Goal: Task Accomplishment & Management: Manage account settings

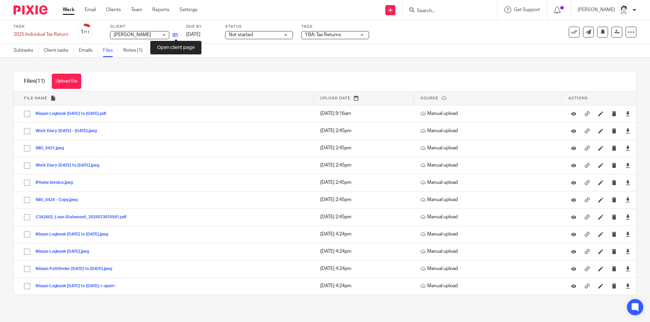
click at [176, 38] on icon at bounding box center [175, 34] width 5 height 5
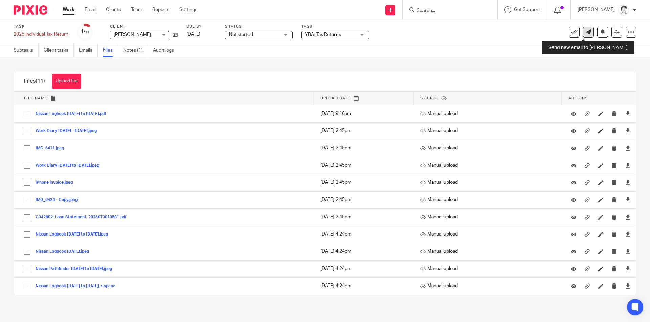
click at [586, 32] on icon at bounding box center [588, 31] width 5 height 5
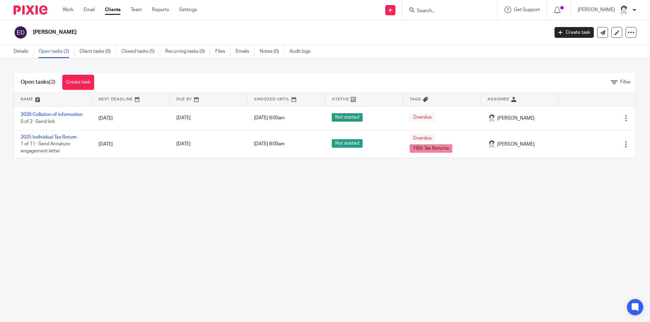
drag, startPoint x: 0, startPoint y: 0, endPoint x: 21, endPoint y: 59, distance: 62.9
click at [21, 54] on link "Details" at bounding box center [24, 51] width 20 height 13
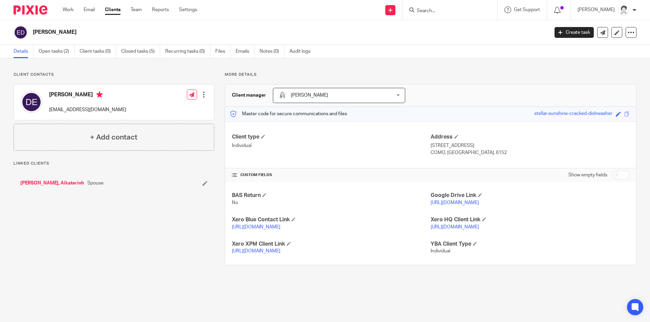
click at [87, 184] on span "Spouse" at bounding box center [95, 183] width 16 height 7
click at [43, 182] on link "[PERSON_NAME], Aikaterinh" at bounding box center [52, 183] width 64 height 7
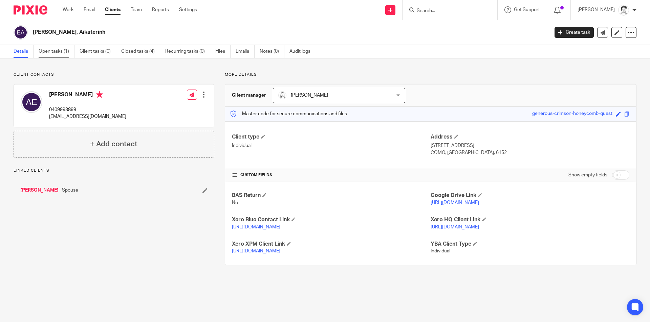
click at [53, 53] on link "Open tasks (1)" at bounding box center [57, 51] width 36 height 13
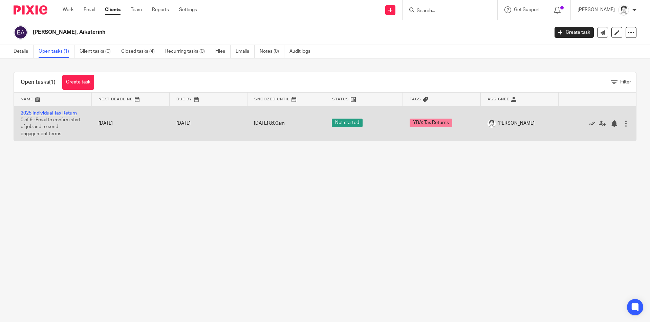
click at [58, 113] on link "2025 Individual Tax Return" at bounding box center [49, 113] width 56 height 5
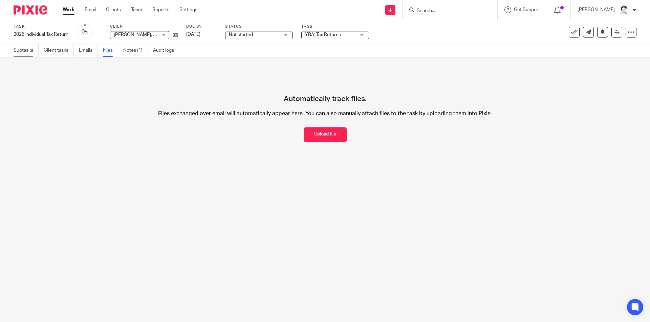
click at [23, 48] on link "Subtasks" at bounding box center [26, 50] width 25 height 13
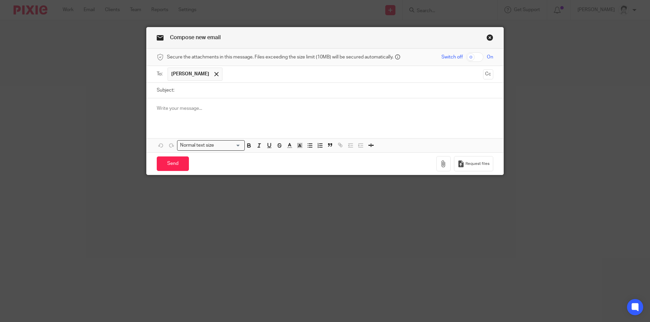
click at [172, 93] on div "Subject:" at bounding box center [325, 90] width 336 height 15
click at [194, 94] on input "Subject:" at bounding box center [335, 90] width 315 height 15
type input "re 2025 tax returns"
click at [182, 114] on div at bounding box center [325, 111] width 357 height 26
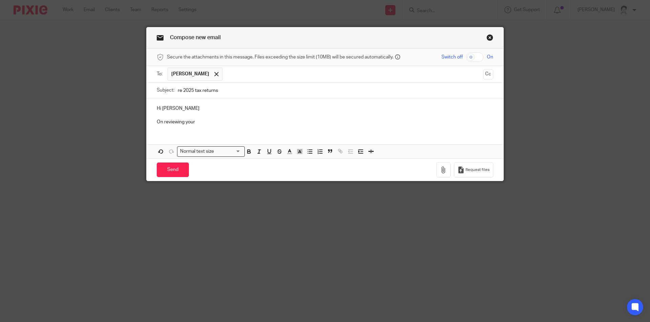
click at [204, 122] on p "On reviewing your" at bounding box center [325, 122] width 336 height 7
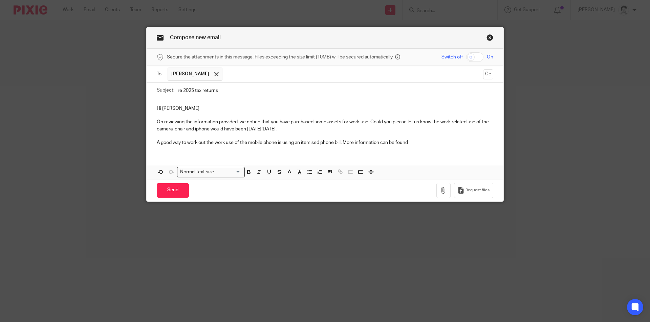
click at [165, 145] on p "A good way to work out the work use of the mobile phone is using an itemised ph…" at bounding box center [325, 142] width 336 height 7
drag, startPoint x: 331, startPoint y: 141, endPoint x: 410, endPoint y: 141, distance: 78.5
click at [410, 141] on p "A way to work out the work use of the mobile phone is using an itemised phone b…" at bounding box center [325, 142] width 336 height 7
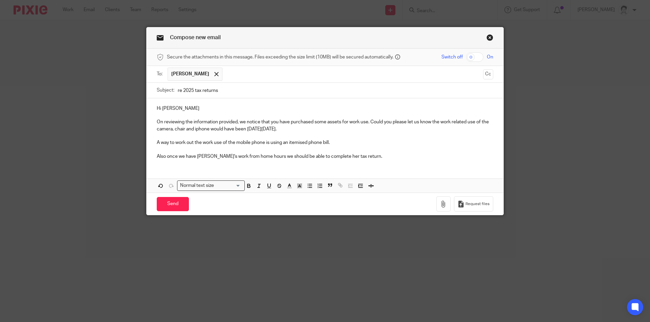
click at [201, 159] on p "Also once we have Katrina's work from home hours we should be able to complete …" at bounding box center [325, 156] width 336 height 7
click at [380, 159] on p "Also once we have Katerina's work from home hours we should be able to complete…" at bounding box center [325, 156] width 336 height 7
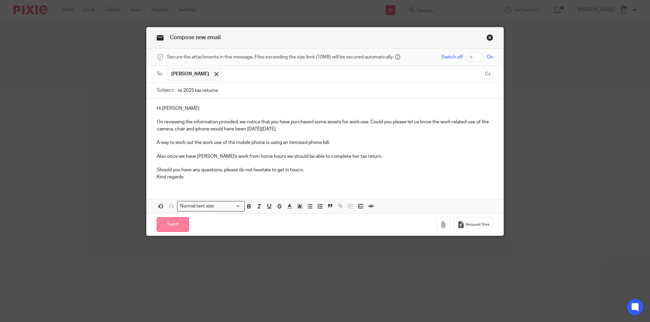
click at [180, 224] on input "Send" at bounding box center [173, 225] width 32 height 15
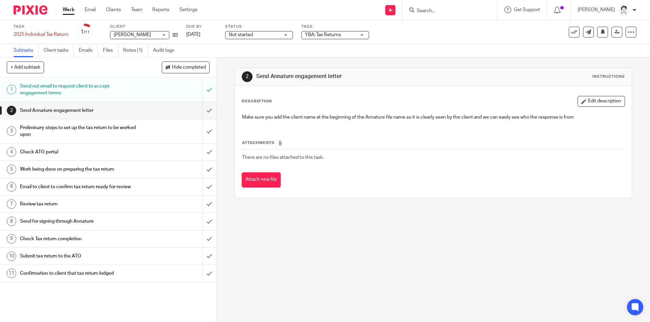
click at [424, 9] on input "Search" at bounding box center [446, 11] width 61 height 6
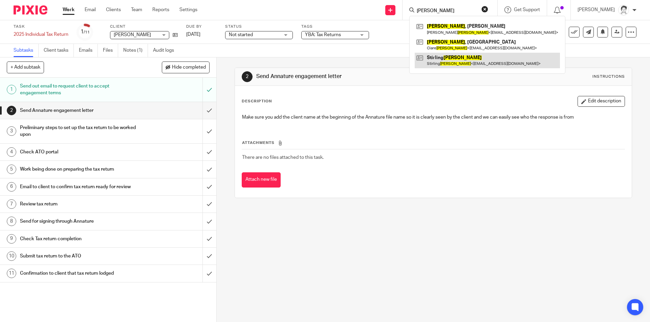
type input "faulkner"
click at [442, 62] on link at bounding box center [487, 61] width 145 height 16
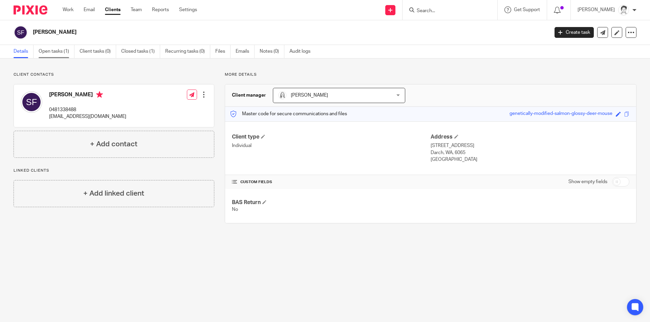
click at [48, 53] on link "Open tasks (1)" at bounding box center [57, 51] width 36 height 13
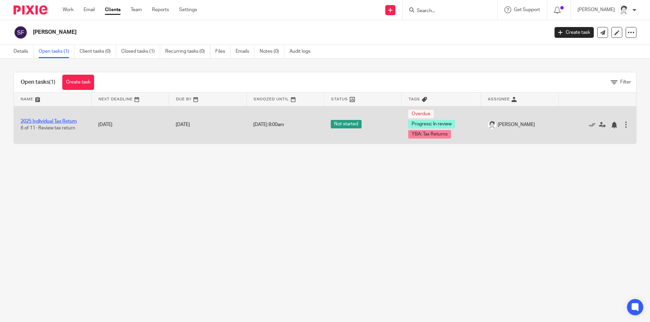
click at [77, 120] on link "2025 Individual Tax Return" at bounding box center [49, 121] width 56 height 5
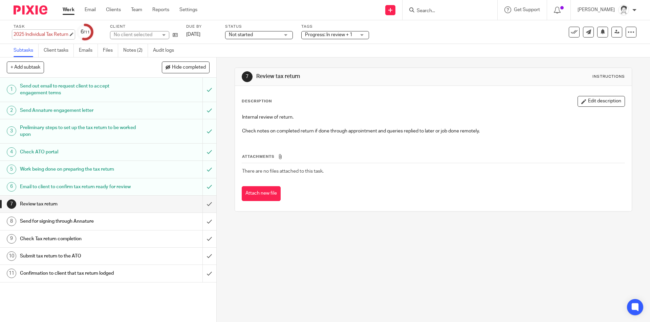
click at [62, 32] on div "2025 Individual Tax Return Save 2025 Individual Tax Return" at bounding box center [41, 34] width 55 height 7
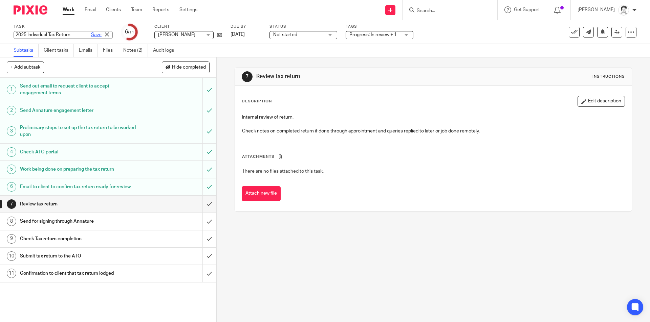
click at [91, 33] on link "Save" at bounding box center [96, 34] width 10 height 7
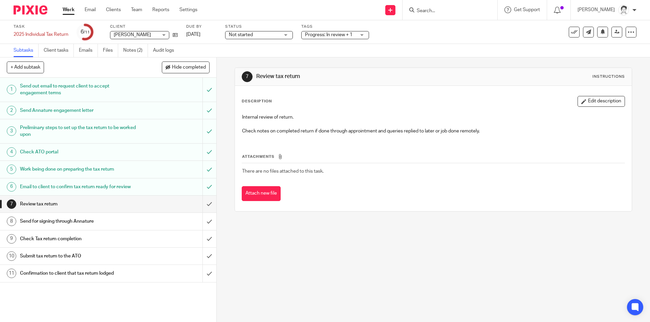
click at [70, 35] on div "Task 2025 Individual Tax Return Save 2025 Individual Tax Return 6 /11 Client St…" at bounding box center [273, 32] width 519 height 16
click at [60, 36] on div "2025 Individual Tax Return Save 2025 Individual Tax Return" at bounding box center [41, 34] width 55 height 7
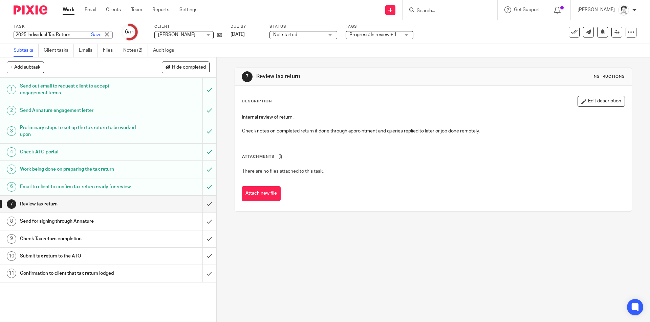
click at [72, 32] on input "2025 Individual Tax Return" at bounding box center [63, 35] width 99 height 8
type input "2025 Individual Tax Return & 2023 CU Form"
click at [91, 34] on link "Save" at bounding box center [96, 34] width 10 height 7
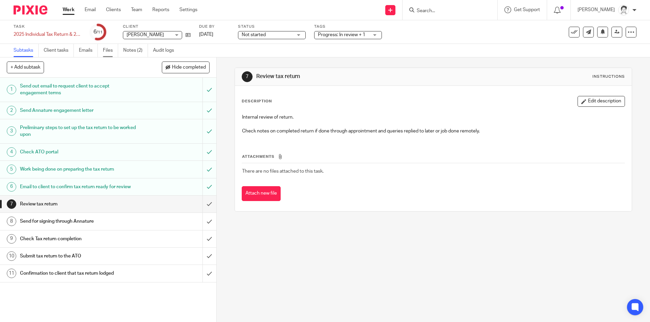
click at [109, 51] on link "Files" at bounding box center [110, 50] width 15 height 13
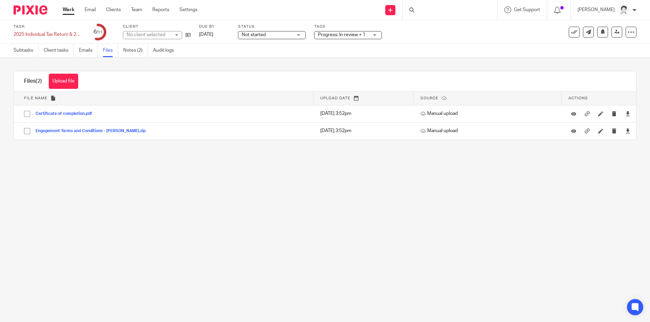
click at [70, 79] on button "Upload file" at bounding box center [63, 81] width 29 height 15
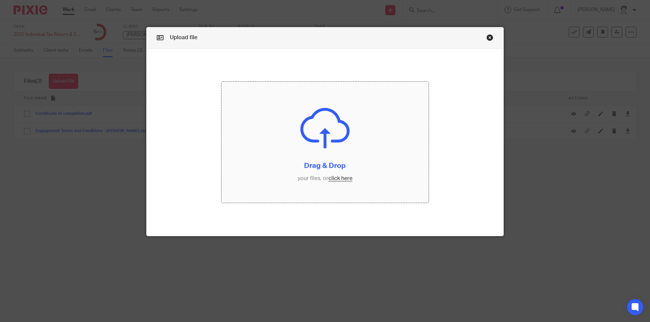
click at [342, 179] on input "file" at bounding box center [324, 142] width 207 height 121
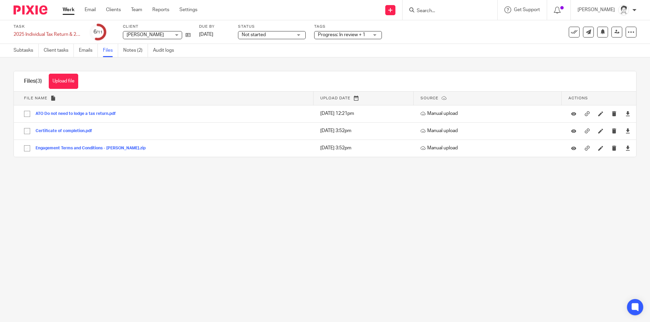
click at [302, 35] on div "Not started Not started" at bounding box center [272, 35] width 68 height 8
click at [264, 60] on span "In progress" at bounding box center [255, 59] width 24 height 5
click at [232, 75] on div "Files (3) Upload file Download selected Delete selected" at bounding box center [325, 81] width 622 height 20
click at [20, 51] on link "Subtasks" at bounding box center [26, 50] width 25 height 13
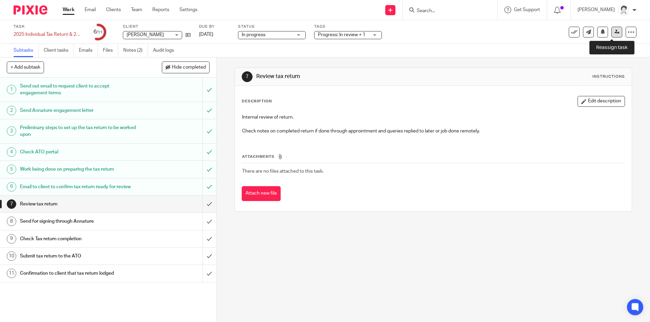
drag, startPoint x: 613, startPoint y: 34, endPoint x: 609, endPoint y: 34, distance: 4.1
click at [612, 35] on link at bounding box center [616, 32] width 11 height 11
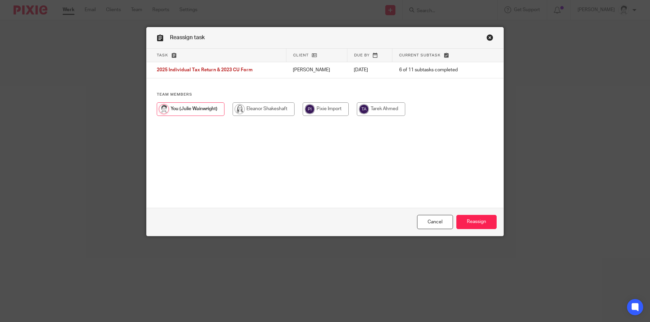
click at [263, 109] on input "radio" at bounding box center [263, 110] width 62 height 14
radio input "true"
click at [482, 223] on input "Reassign" at bounding box center [476, 222] width 40 height 15
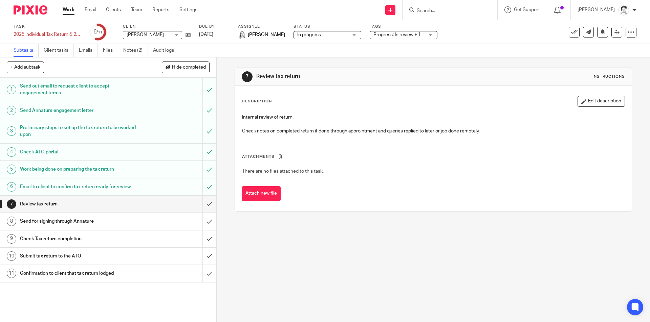
click at [437, 9] on div "Task reassigned." at bounding box center [484, 20] width 318 height 26
click at [435, 12] on div "Task reassigned." at bounding box center [484, 20] width 318 height 26
click at [430, 12] on div "Task reassigned." at bounding box center [484, 20] width 318 height 26
click at [430, 11] on div "Task reassigned." at bounding box center [484, 20] width 318 height 26
click at [421, 15] on div "Task reassigned." at bounding box center [484, 20] width 318 height 26
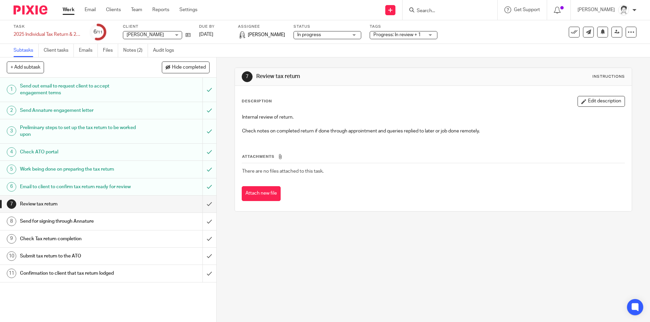
click at [422, 14] on div "Task reassigned." at bounding box center [484, 20] width 318 height 26
click at [421, 14] on div "Task reassigned." at bounding box center [484, 20] width 318 height 26
click at [420, 14] on div "Task reassigned." at bounding box center [484, 20] width 318 height 26
click at [423, 8] on div "Task reassigned." at bounding box center [484, 20] width 318 height 26
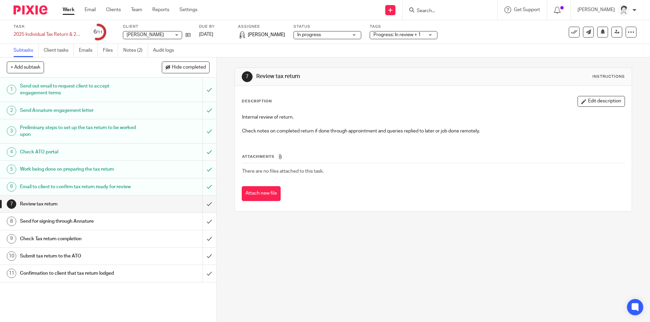
click at [424, 10] on div "Task reassigned." at bounding box center [484, 20] width 318 height 26
click at [424, 11] on div "Task reassigned." at bounding box center [484, 20] width 318 height 26
click at [427, 11] on div "Task reassigned." at bounding box center [484, 20] width 318 height 26
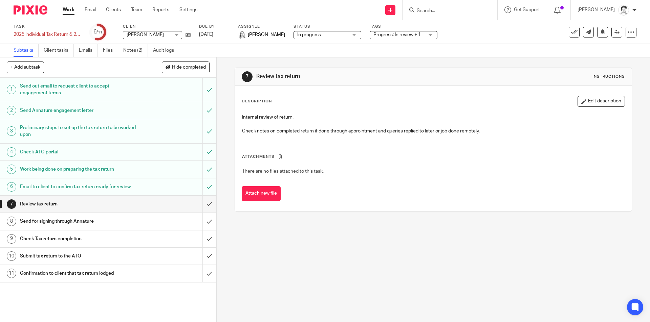
click at [422, 12] on div "Task reassigned." at bounding box center [484, 20] width 318 height 26
click at [422, 14] on div "Task reassigned." at bounding box center [484, 20] width 318 height 26
click at [428, 10] on div "Task reassigned." at bounding box center [484, 20] width 318 height 26
click at [427, 10] on div "Task reassigned." at bounding box center [484, 20] width 318 height 26
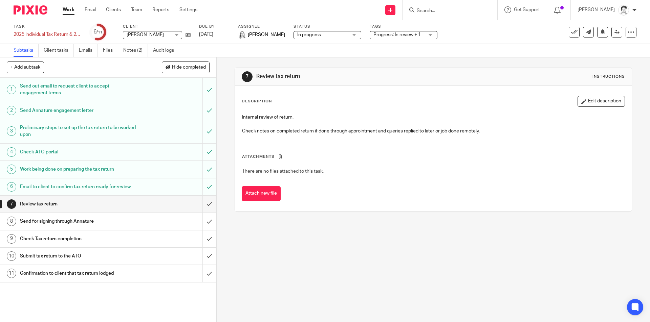
click at [427, 10] on div "Task reassigned." at bounding box center [484, 20] width 318 height 26
click at [424, 14] on input "Search" at bounding box center [446, 11] width 61 height 6
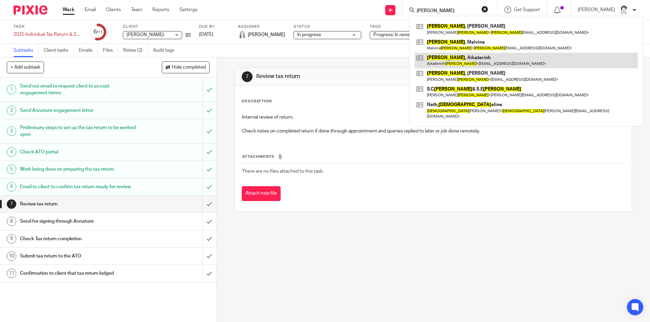
type input "evans"
click at [438, 58] on link at bounding box center [526, 61] width 223 height 16
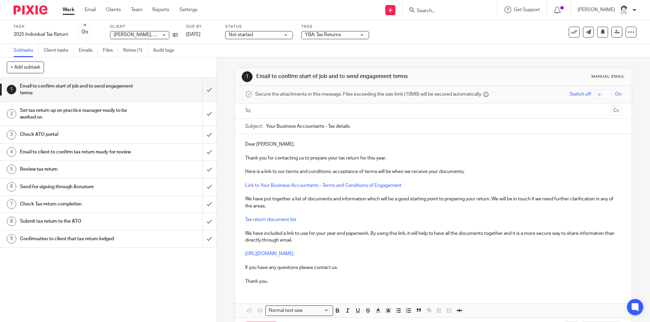
click at [442, 9] on input "Search" at bounding box center [446, 11] width 61 height 6
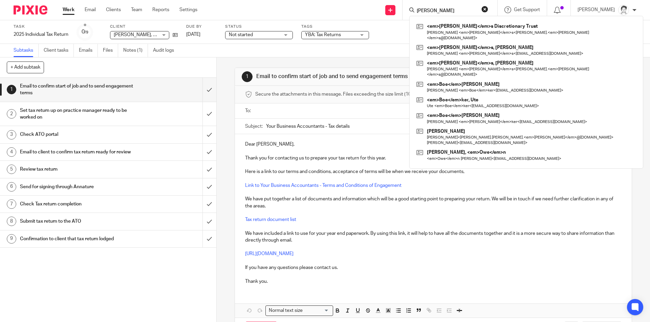
type input "[PERSON_NAME]"
click button "submit" at bounding box center [0, 0] width 0 height 0
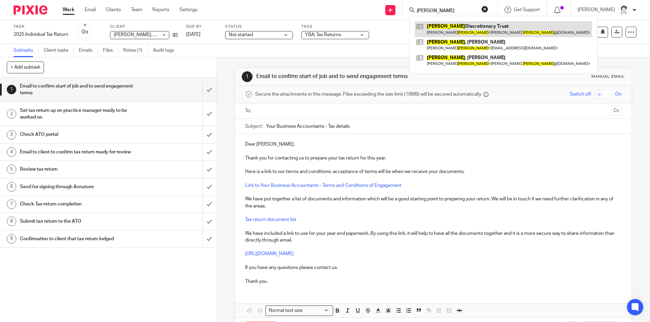
click at [457, 30] on link at bounding box center [503, 29] width 177 height 16
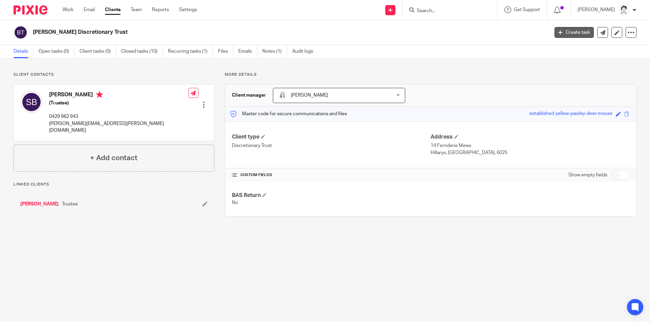
click at [571, 30] on link "Create task" at bounding box center [573, 32] width 39 height 11
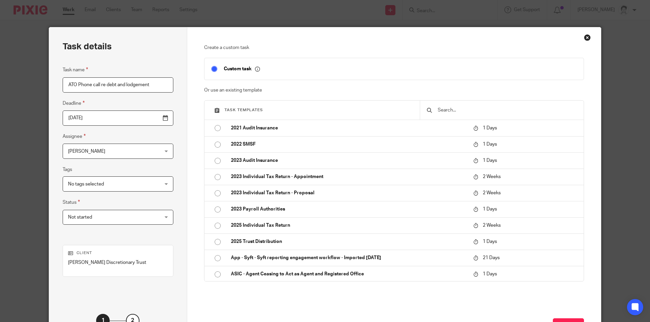
type input "ATO Phone call re debt and lodgement"
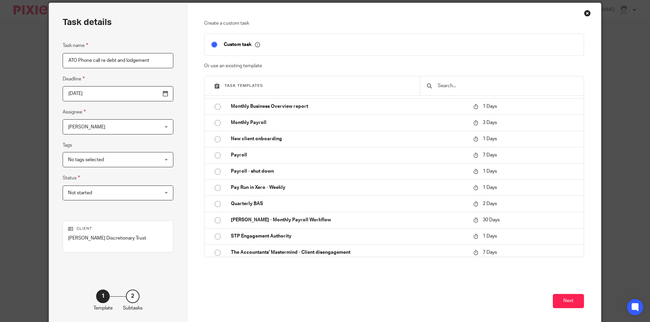
scroll to position [55, 0]
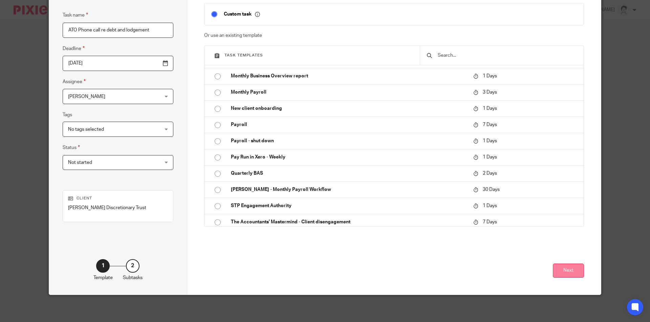
drag, startPoint x: 566, startPoint y: 280, endPoint x: 569, endPoint y: 274, distance: 5.6
click at [566, 280] on div "Next" at bounding box center [394, 272] width 380 height 46
click at [568, 273] on button "Next" at bounding box center [568, 271] width 31 height 15
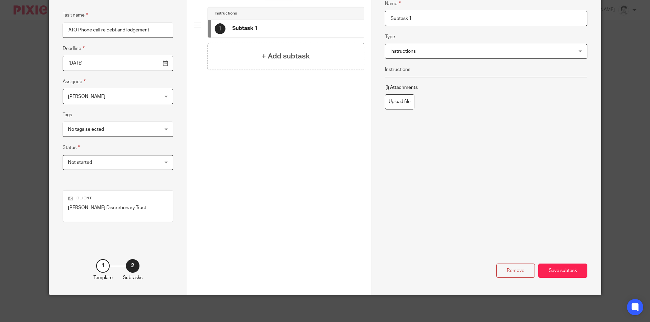
scroll to position [0, 0]
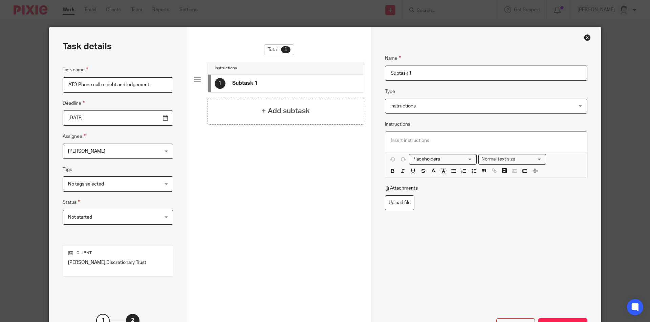
drag, startPoint x: 428, startPoint y: 72, endPoint x: 299, endPoint y: 70, distance: 128.6
click at [299, 70] on div "Task details Task name ATO Phone call re debt and lodgement Deadline 2025-08-15…" at bounding box center [325, 188] width 552 height 322
drag, startPoint x: 433, startPoint y: 74, endPoint x: 350, endPoint y: 74, distance: 82.6
click at [350, 74] on div "Task details Task name ATO Phone call re debt and lodgement Deadline 2025-08-15…" at bounding box center [325, 188] width 552 height 322
type input "P"
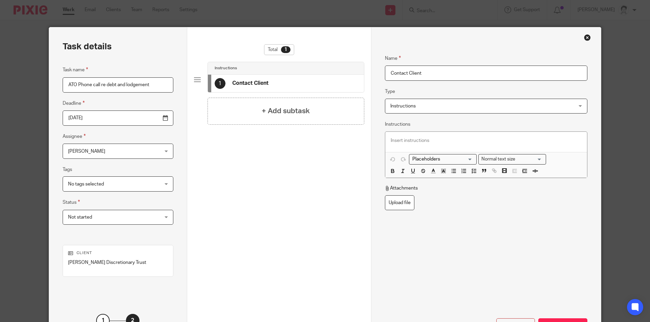
type input "Contact Client"
drag, startPoint x: 490, startPoint y: 228, endPoint x: 485, endPoint y: 227, distance: 4.5
click at [489, 228] on div "Name Contact Client Type Instructions Instructions Instructions Send automated …" at bounding box center [486, 157] width 202 height 227
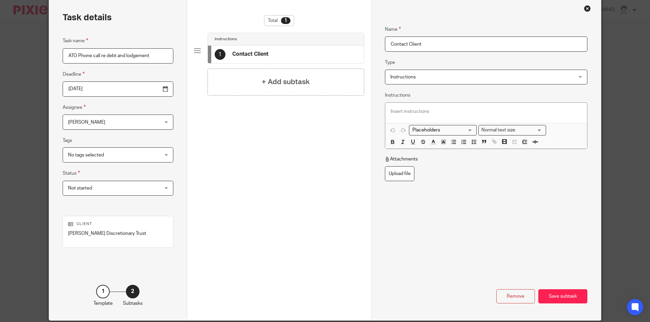
scroll to position [55, 0]
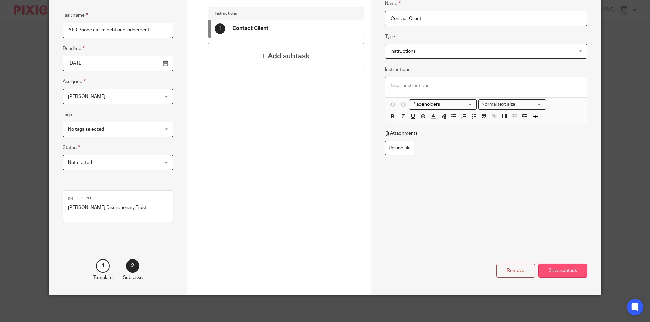
click at [552, 273] on div "Save subtask" at bounding box center [562, 271] width 49 height 15
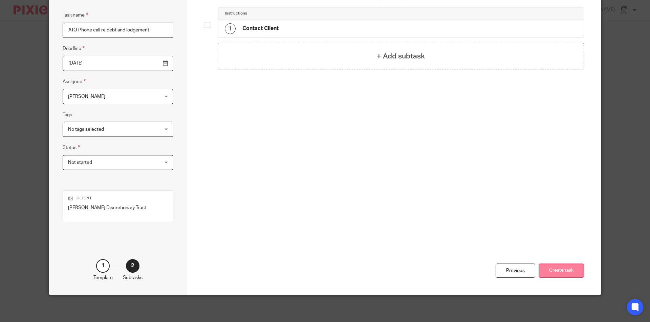
click at [563, 273] on button "Create task" at bounding box center [560, 271] width 45 height 15
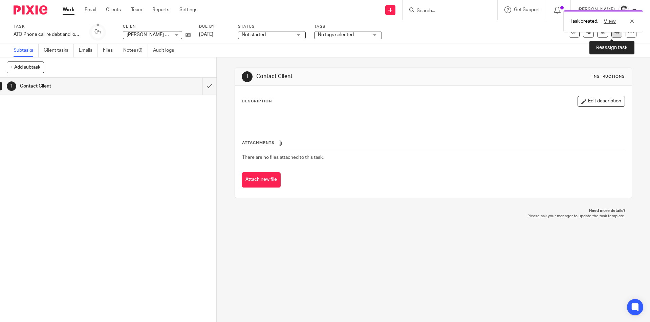
click at [611, 35] on link at bounding box center [616, 32] width 11 height 11
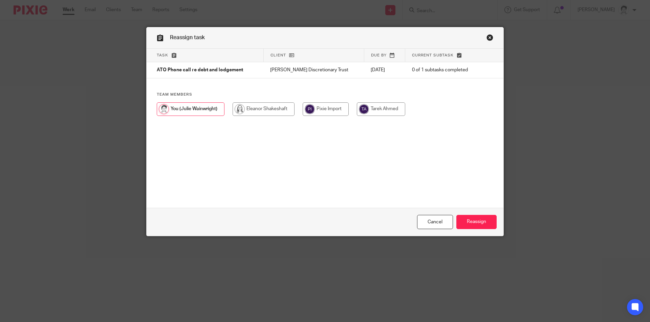
click at [246, 106] on input "radio" at bounding box center [263, 110] width 62 height 14
radio input "true"
click at [489, 218] on input "Reassign" at bounding box center [476, 222] width 40 height 15
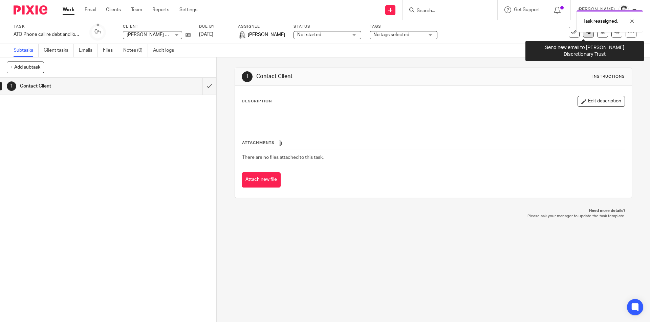
click at [586, 34] on icon at bounding box center [588, 31] width 5 height 5
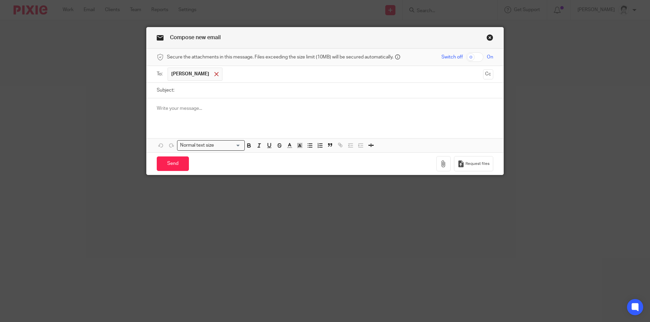
click at [214, 76] on span at bounding box center [216, 74] width 4 height 4
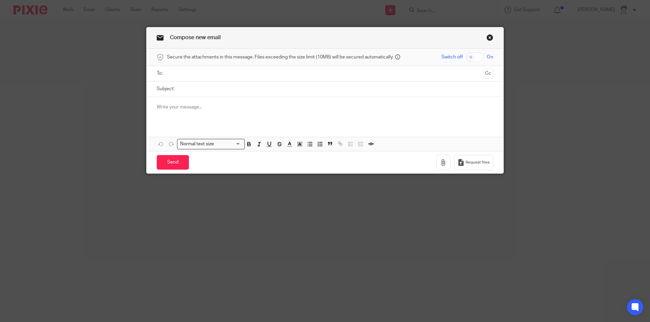
click at [201, 86] on input "Subject:" at bounding box center [335, 89] width 315 height 15
click at [188, 80] on div at bounding box center [325, 73] width 315 height 15
click at [188, 73] on input "text" at bounding box center [324, 74] width 311 height 8
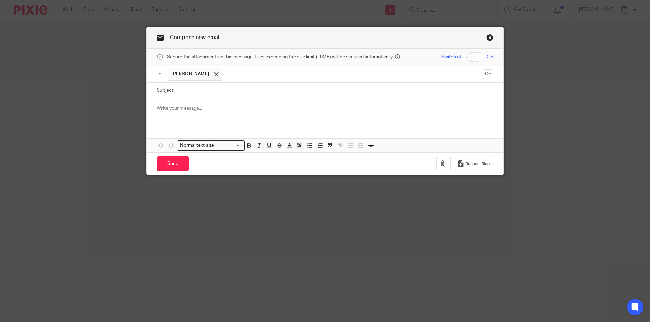
click at [199, 94] on input "Subject:" at bounding box center [335, 90] width 315 height 15
type input "re [PERSON_NAME] Discretionary Trust"
click at [169, 112] on p at bounding box center [325, 108] width 336 height 7
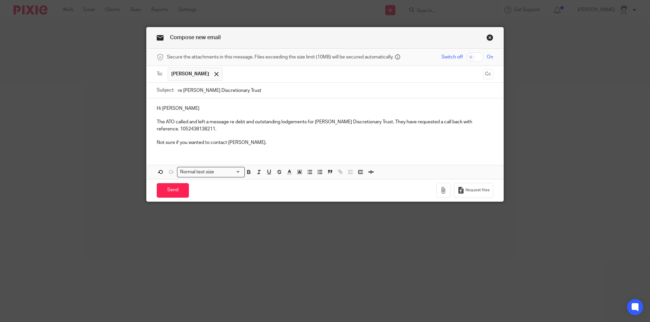
click at [215, 134] on p at bounding box center [325, 136] width 336 height 7
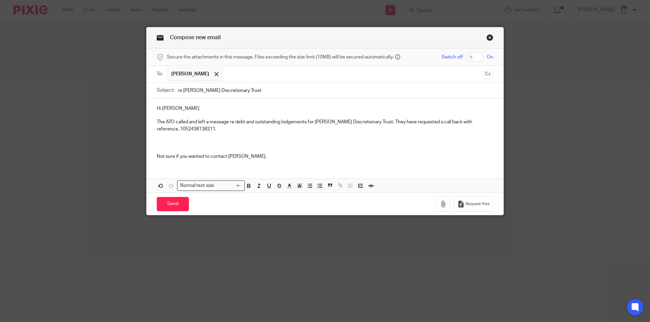
click at [171, 139] on p at bounding box center [325, 142] width 336 height 7
click at [276, 159] on p "Not sure if you wanted to contact [PERSON_NAME]." at bounding box center [325, 156] width 336 height 7
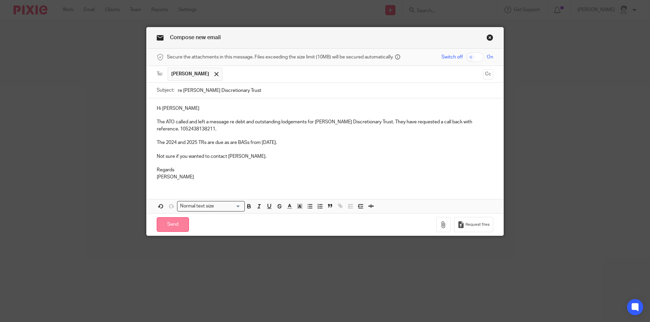
click at [171, 226] on input "Send" at bounding box center [173, 225] width 32 height 15
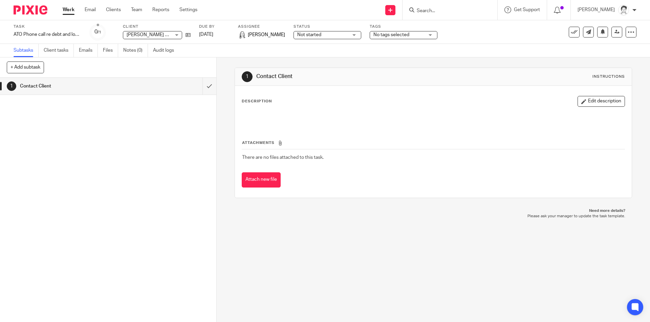
click at [412, 266] on div "1 Contact Client Instructions Description Edit description Attachments There ar…" at bounding box center [433, 190] width 433 height 265
click at [427, 11] on input "Search" at bounding box center [446, 11] width 61 height 6
type input "evans"
click button "submit" at bounding box center [0, 0] width 0 height 0
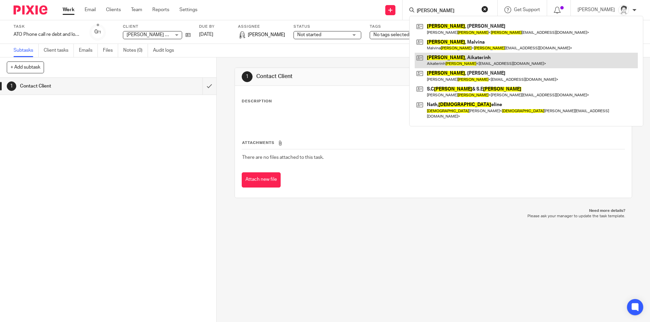
click at [453, 61] on link at bounding box center [526, 61] width 223 height 16
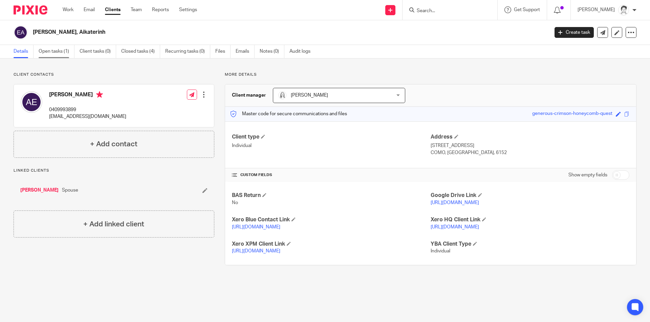
click at [53, 53] on link "Open tasks (1)" at bounding box center [57, 51] width 36 height 13
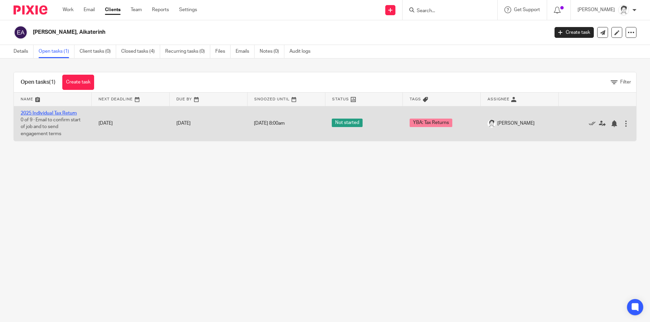
click at [70, 113] on link "2025 Individual Tax Return" at bounding box center [49, 113] width 56 height 5
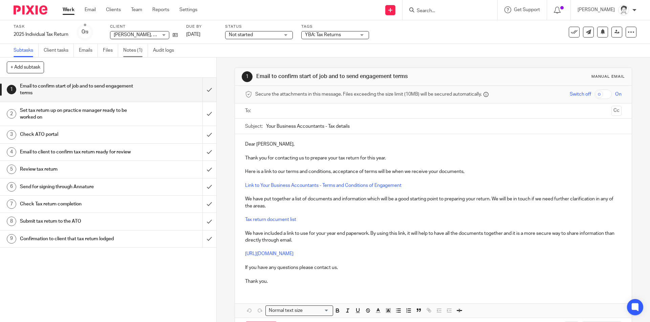
click at [133, 51] on link "Notes (1)" at bounding box center [135, 50] width 25 height 13
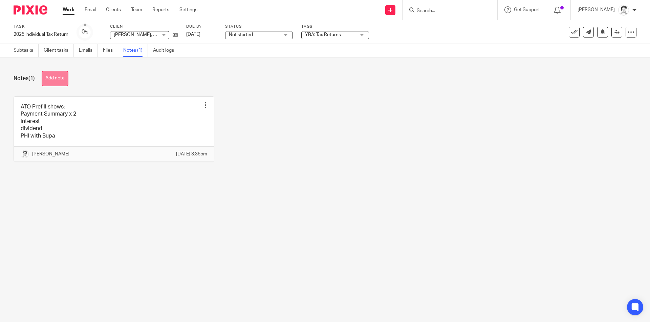
click at [61, 77] on button "Add note" at bounding box center [55, 78] width 27 height 15
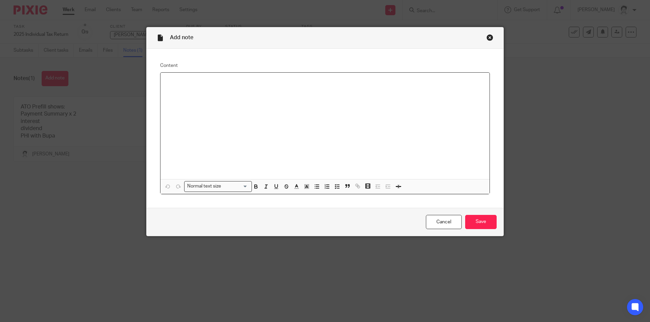
click at [198, 85] on p at bounding box center [325, 81] width 318 height 7
click at [186, 82] on p "waiting on work use of chair," at bounding box center [325, 81] width 318 height 7
drag, startPoint x: 207, startPoint y: 80, endPoint x: 259, endPoint y: 81, distance: 51.8
click at [259, 81] on p "waiting on work use of chair," at bounding box center [325, 81] width 318 height 7
drag, startPoint x: 481, startPoint y: 224, endPoint x: 480, endPoint y: 215, distance: 9.2
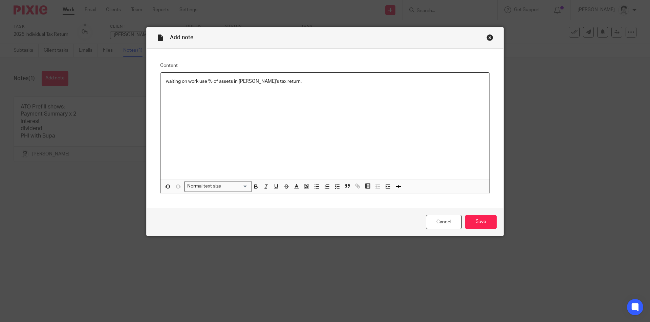
click at [482, 223] on input "Save" at bounding box center [480, 222] width 31 height 15
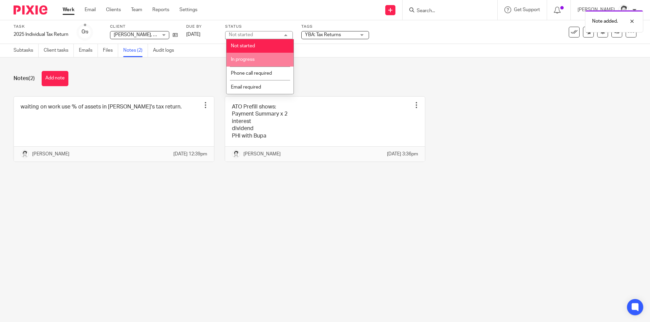
click at [262, 61] on li "In progress" at bounding box center [259, 60] width 67 height 14
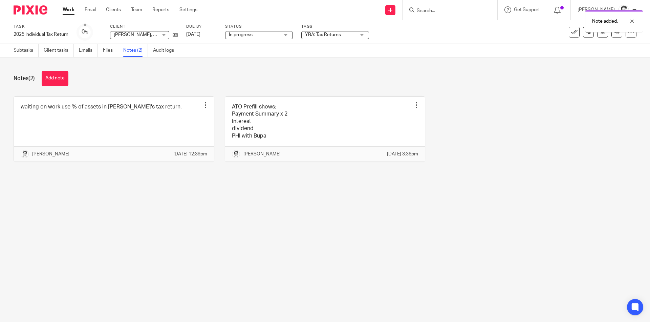
click at [338, 34] on span "YBA: Tax Returns" at bounding box center [323, 34] width 36 height 5
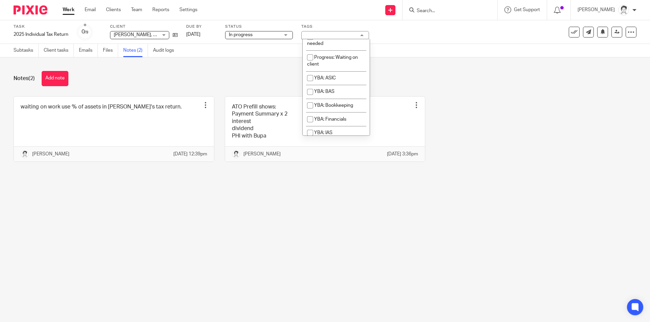
scroll to position [130, 0]
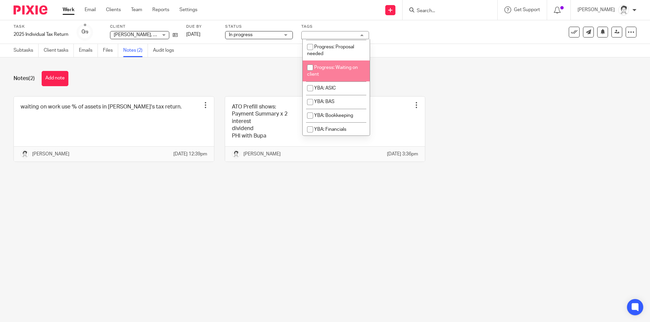
click at [337, 77] on span "Progress: Waiting on client" at bounding box center [332, 71] width 51 height 12
checkbox input "true"
click at [212, 91] on div "Notes (2) Add note waiting on work use % of assets in [PERSON_NAME]'s tax retur…" at bounding box center [325, 122] width 650 height 128
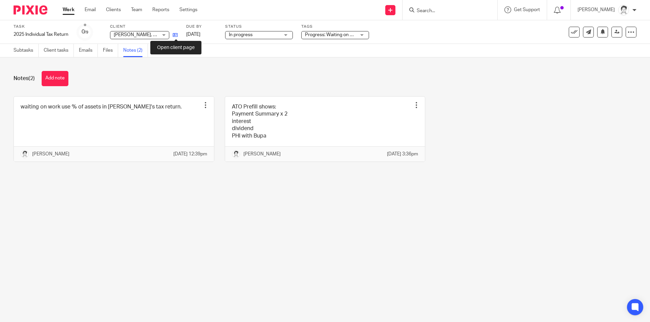
click at [178, 35] on icon at bounding box center [175, 34] width 5 height 5
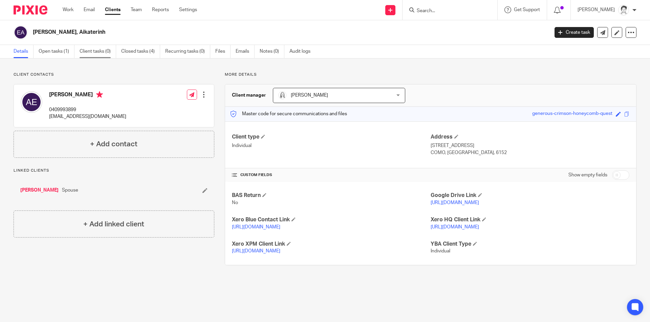
drag, startPoint x: 58, startPoint y: 50, endPoint x: 82, endPoint y: 58, distance: 25.3
click at [58, 50] on link "Open tasks (1)" at bounding box center [57, 51] width 36 height 13
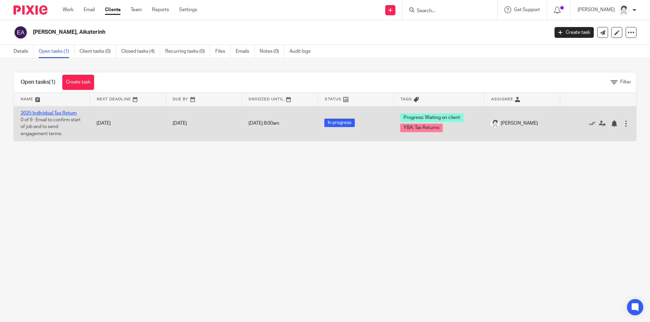
click at [72, 111] on link "2025 Individual Tax Return" at bounding box center [49, 113] width 56 height 5
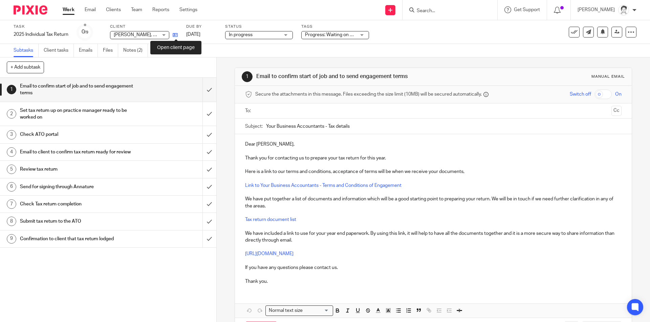
click at [178, 36] on icon at bounding box center [175, 34] width 5 height 5
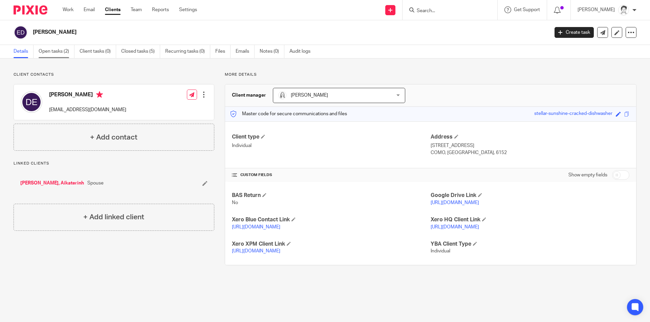
click at [58, 54] on link "Open tasks (2)" at bounding box center [57, 51] width 36 height 13
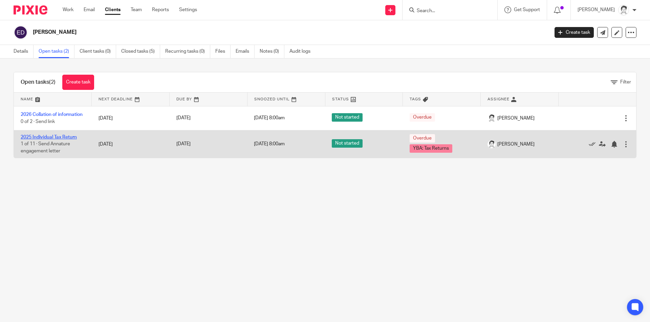
click at [65, 140] on link "2025 Individual Tax Return" at bounding box center [49, 137] width 56 height 5
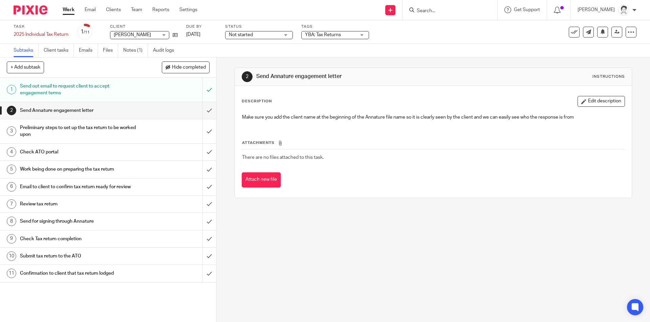
click at [62, 129] on h1 "Preliminary steps to set up the tax return to be worked upon" at bounding box center [78, 131] width 117 height 17
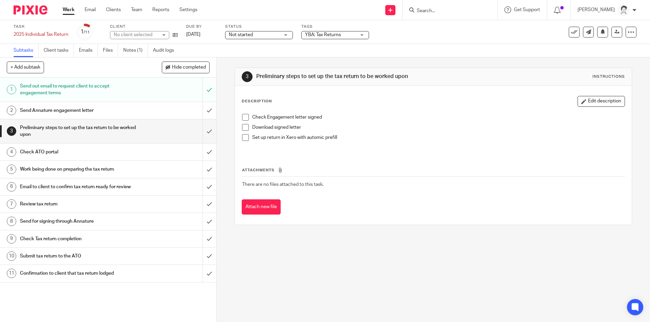
click at [243, 117] on span at bounding box center [245, 117] width 7 height 7
drag, startPoint x: 243, startPoint y: 127, endPoint x: 242, endPoint y: 134, distance: 7.5
click at [243, 127] on span at bounding box center [245, 127] width 7 height 7
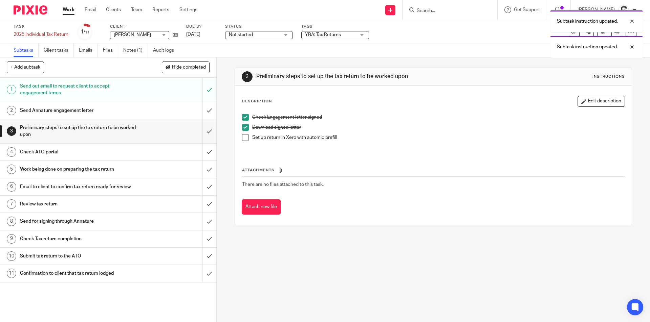
click at [242, 118] on span at bounding box center [245, 117] width 7 height 7
click at [243, 127] on span at bounding box center [245, 127] width 7 height 7
click at [242, 139] on span at bounding box center [245, 137] width 7 height 7
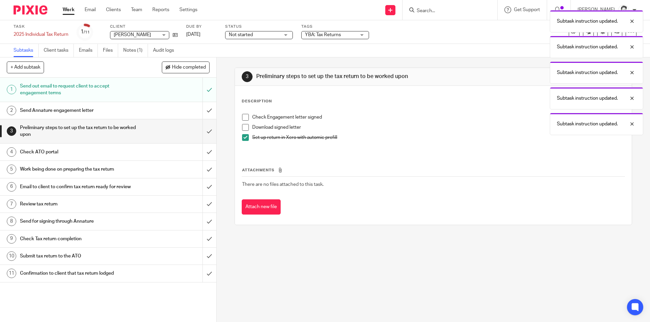
click at [59, 154] on h1 "Check ATO portal" at bounding box center [78, 152] width 117 height 10
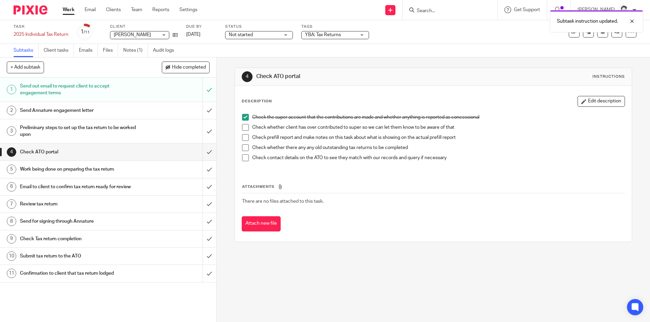
click at [245, 129] on span at bounding box center [245, 127] width 7 height 7
click at [244, 138] on span at bounding box center [245, 137] width 7 height 7
click at [244, 147] on span at bounding box center [245, 147] width 7 height 7
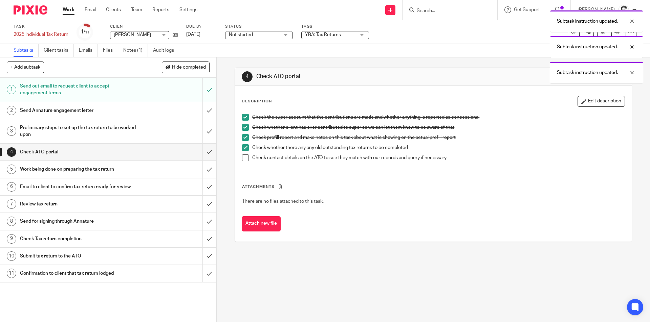
click at [243, 157] on span at bounding box center [245, 158] width 7 height 7
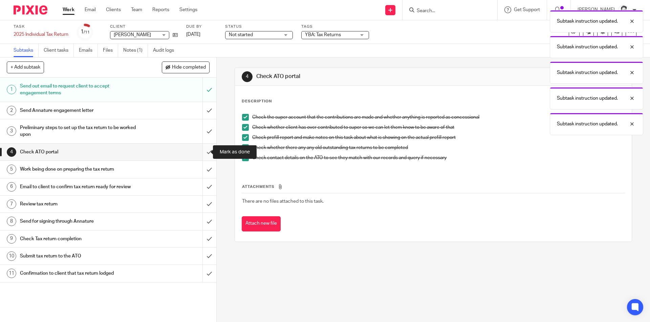
click at [201, 153] on input "submit" at bounding box center [108, 152] width 216 height 17
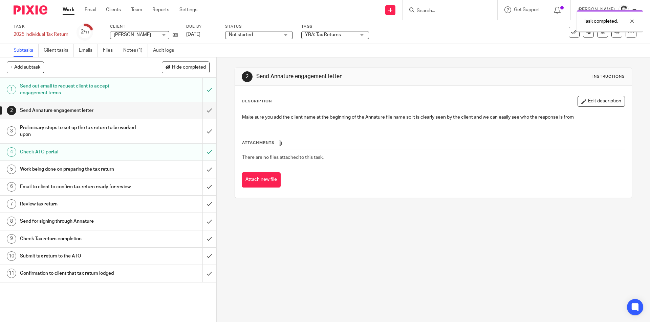
click at [291, 35] on div "Not started Not started" at bounding box center [259, 35] width 68 height 8
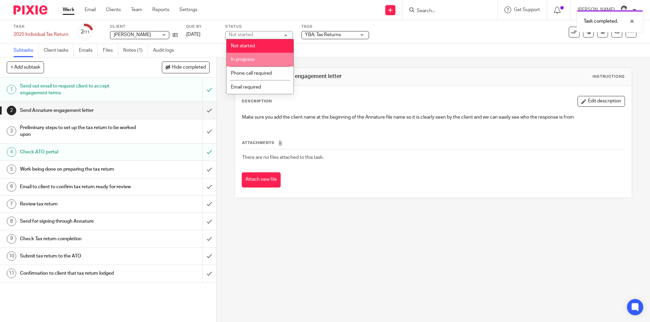
click at [281, 57] on li "In progress" at bounding box center [259, 60] width 67 height 14
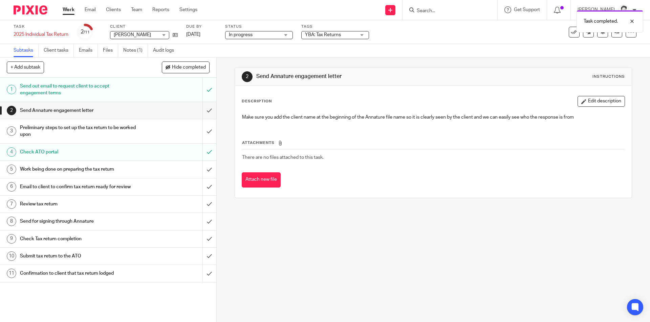
click at [346, 39] on div "YBA: Tax Returns" at bounding box center [335, 35] width 68 height 8
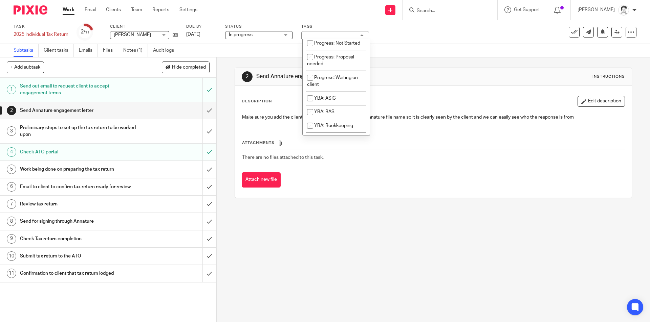
scroll to position [126, 0]
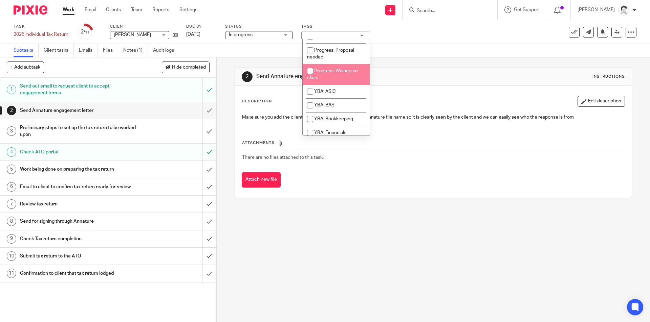
click at [335, 85] on li "Progress: Waiting on client" at bounding box center [336, 74] width 67 height 21
checkbox input "true"
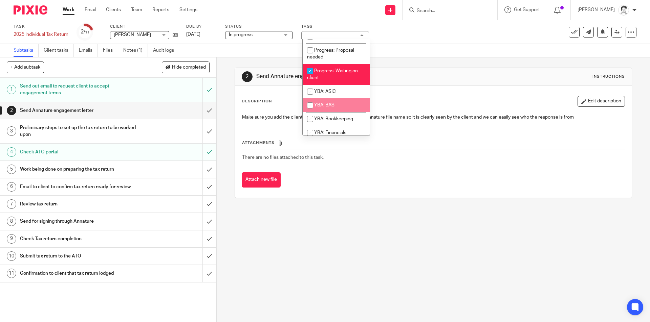
click at [367, 236] on div "2 Send Annature engagement letter Instructions Description Edit description Mak…" at bounding box center [433, 190] width 433 height 265
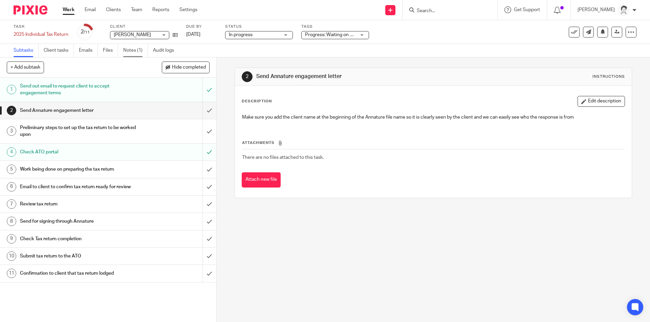
click at [146, 49] on link "Notes (1)" at bounding box center [135, 50] width 25 height 13
click at [132, 51] on link "Notes (1)" at bounding box center [135, 50] width 25 height 13
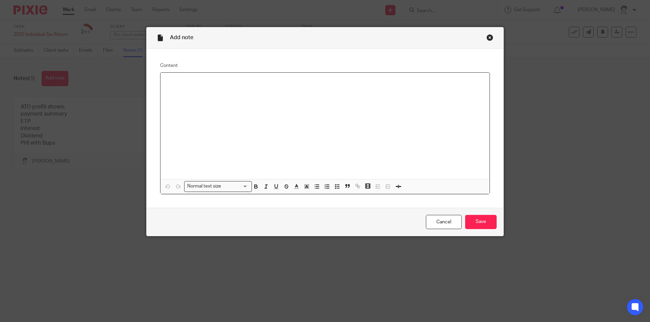
click at [212, 83] on p at bounding box center [325, 81] width 318 height 7
click at [495, 223] on div "Cancel Save" at bounding box center [325, 222] width 357 height 28
click at [489, 221] on input "Save" at bounding box center [480, 222] width 31 height 15
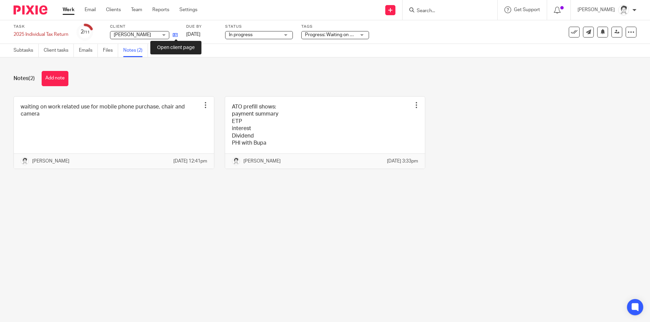
click at [177, 35] on icon at bounding box center [175, 34] width 5 height 5
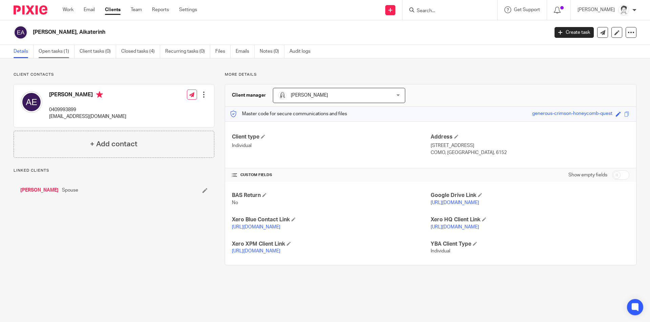
click at [51, 57] on link "Open tasks (1)" at bounding box center [57, 51] width 36 height 13
click at [54, 53] on link "Open tasks (1)" at bounding box center [57, 51] width 36 height 13
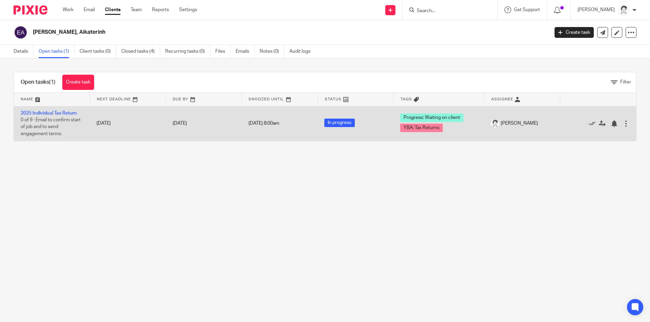
click at [64, 116] on td "2025 Individual Tax Return 0 of 9 · Email to confirm start of job and to send e…" at bounding box center [52, 123] width 76 height 35
click at [69, 113] on link "2025 Individual Tax Return" at bounding box center [49, 113] width 56 height 5
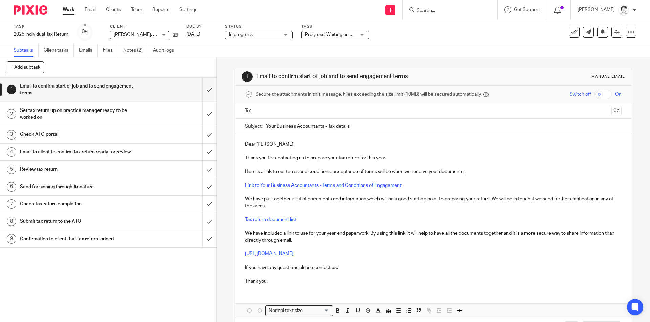
drag, startPoint x: 77, startPoint y: 111, endPoint x: 84, endPoint y: 112, distance: 6.1
click at [78, 111] on h1 "Set tax return up on practice manager ready to be worked on" at bounding box center [78, 114] width 117 height 17
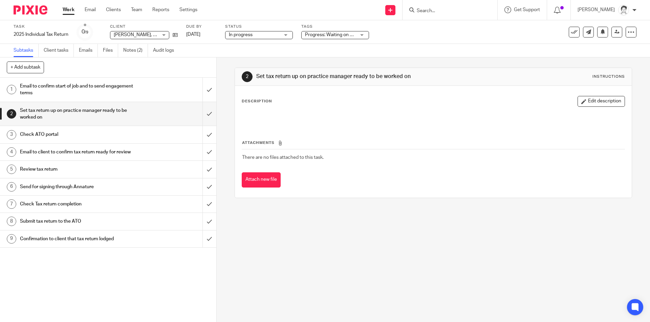
click at [102, 110] on h1 "Set tax return up on practice manager ready to be worked on" at bounding box center [78, 114] width 117 height 17
click at [203, 115] on input "submit" at bounding box center [108, 114] width 216 height 24
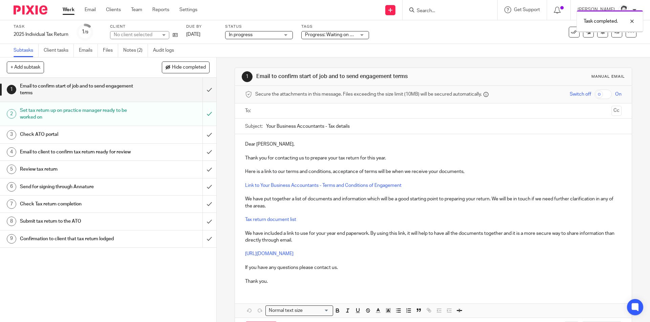
click at [47, 135] on h1 "Check ATO portal" at bounding box center [78, 135] width 117 height 10
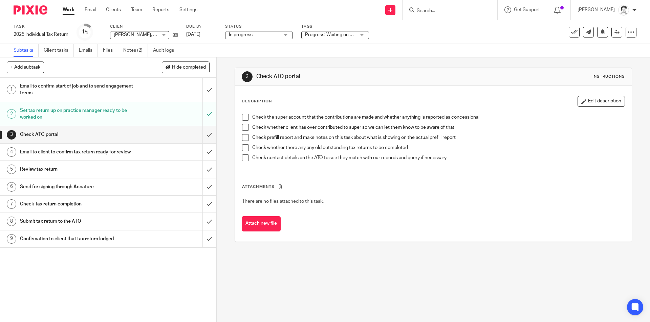
click at [244, 126] on span at bounding box center [245, 127] width 7 height 7
click at [243, 138] on span at bounding box center [245, 137] width 7 height 7
click at [242, 149] on span at bounding box center [245, 147] width 7 height 7
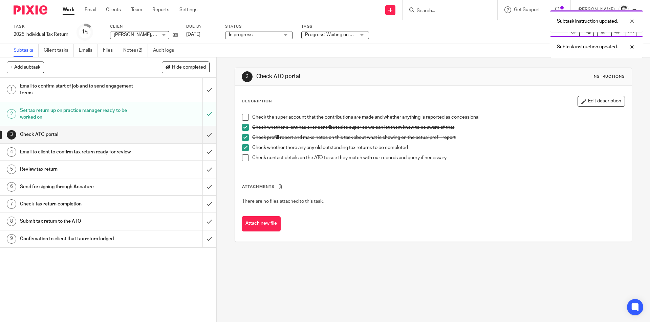
click at [242, 156] on span at bounding box center [245, 158] width 7 height 7
click at [240, 115] on div "Check the super account that the contributions are made and whether anything is…" at bounding box center [433, 140] width 389 height 59
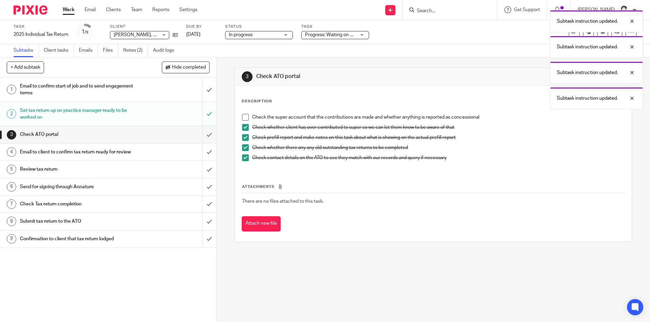
click at [244, 117] on span at bounding box center [245, 117] width 7 height 7
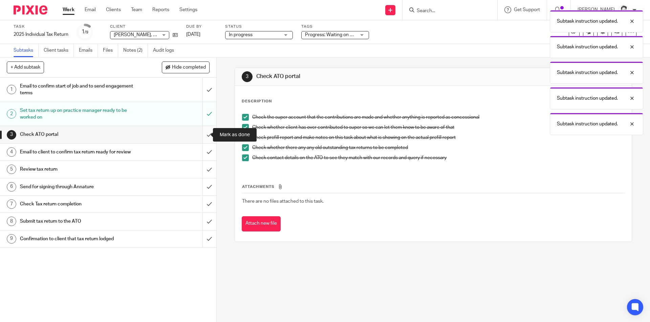
click at [201, 136] on input "submit" at bounding box center [108, 134] width 216 height 17
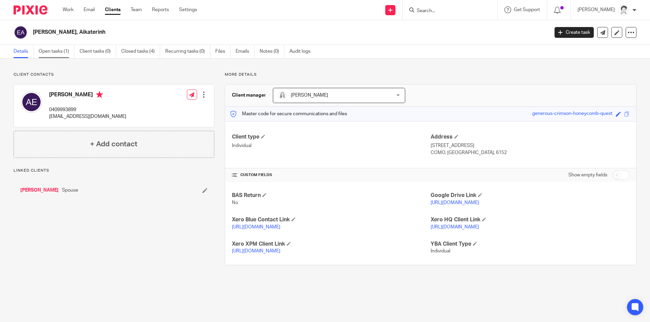
click at [57, 50] on link "Open tasks (1)" at bounding box center [57, 51] width 36 height 13
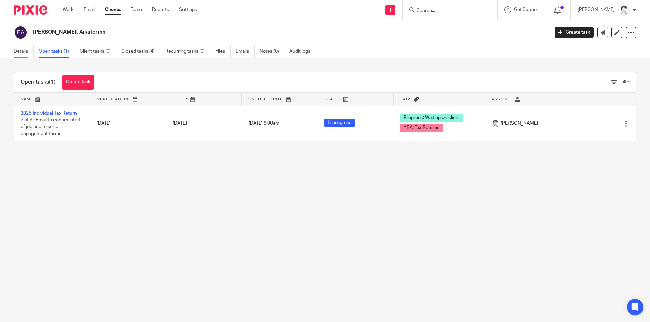
click at [32, 52] on link "Details" at bounding box center [24, 51] width 20 height 13
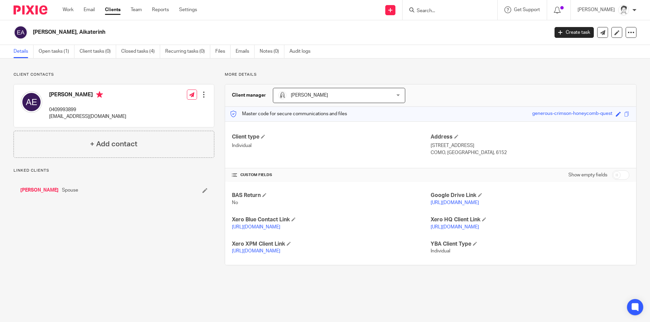
click at [37, 189] on link "[PERSON_NAME]" at bounding box center [39, 190] width 38 height 7
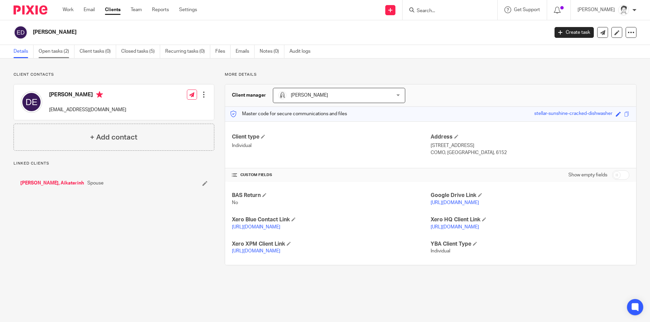
click at [54, 51] on link "Open tasks (2)" at bounding box center [57, 51] width 36 height 13
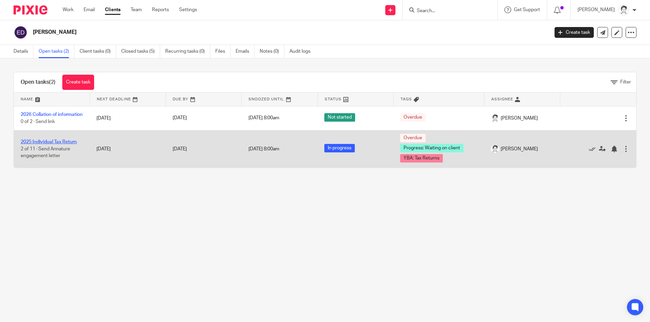
click at [53, 143] on link "2025 Individual Tax Return" at bounding box center [49, 142] width 56 height 5
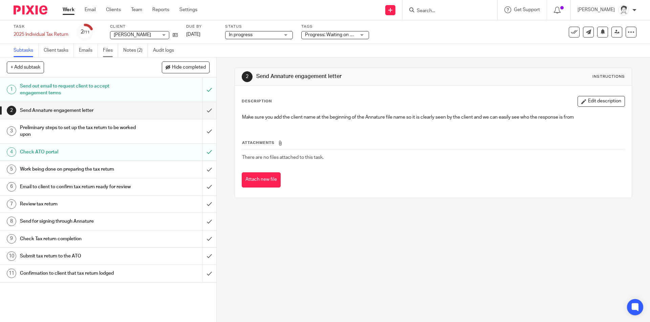
click at [111, 51] on link "Files" at bounding box center [110, 50] width 15 height 13
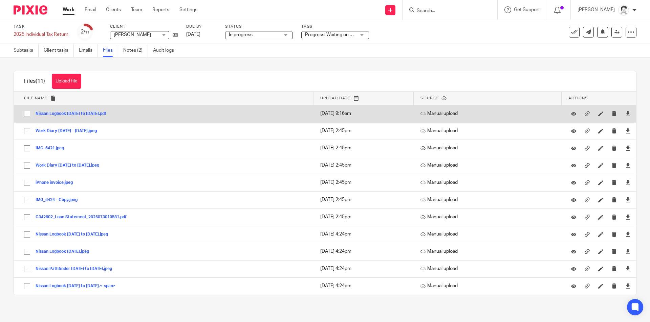
click at [25, 114] on input "checkbox" at bounding box center [27, 114] width 13 height 13
checkbox input "true"
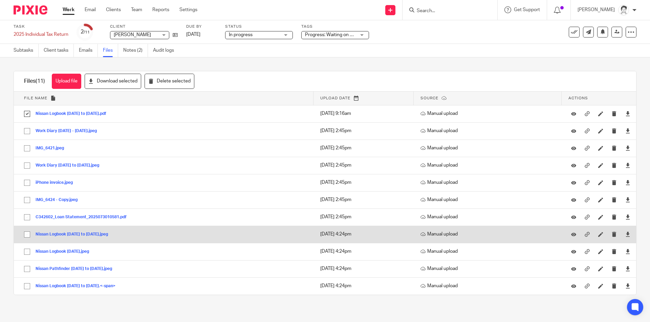
click at [28, 235] on input "checkbox" at bounding box center [27, 234] width 13 height 13
checkbox input "true"
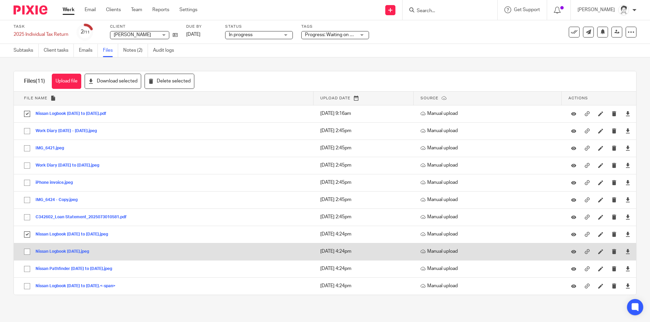
click at [23, 252] on input "checkbox" at bounding box center [27, 252] width 13 height 13
checkbox input "true"
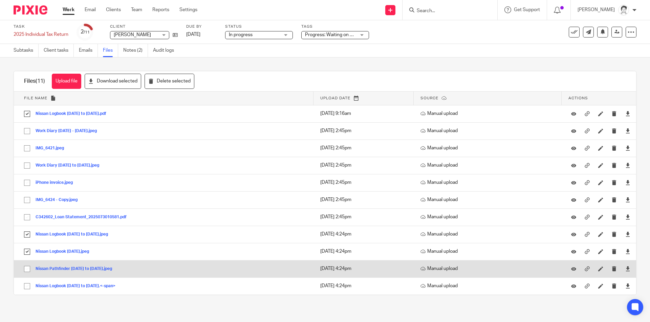
click at [27, 269] on input "checkbox" at bounding box center [27, 269] width 13 height 13
checkbox input "true"
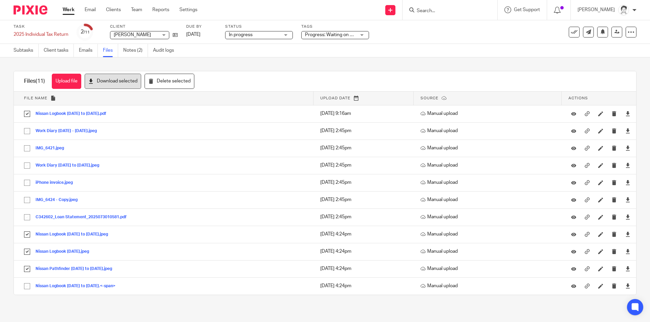
click at [126, 85] on button "Download selected" at bounding box center [113, 81] width 57 height 15
click at [67, 82] on button "Upload file" at bounding box center [66, 81] width 29 height 15
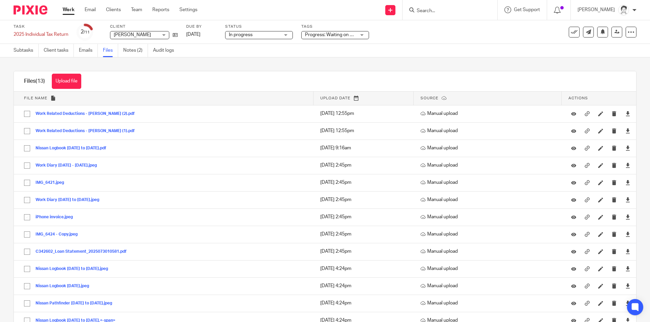
click at [471, 10] on input "Search" at bounding box center [446, 11] width 61 height 6
type input "ni"
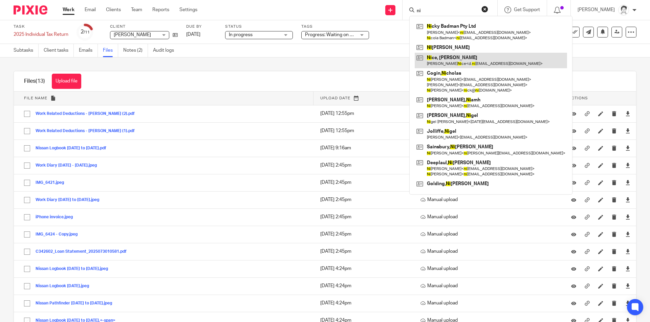
click at [450, 61] on link at bounding box center [491, 61] width 152 height 16
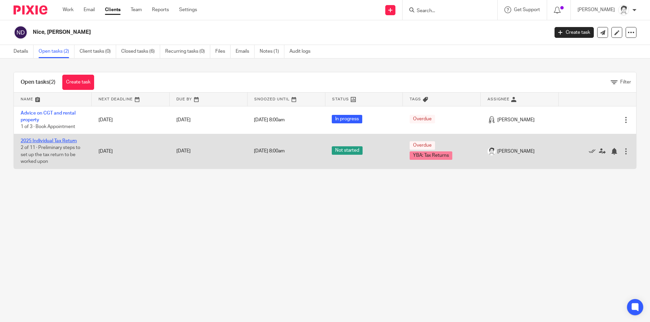
click at [50, 142] on link "2025 Individual Tax Return" at bounding box center [49, 141] width 56 height 5
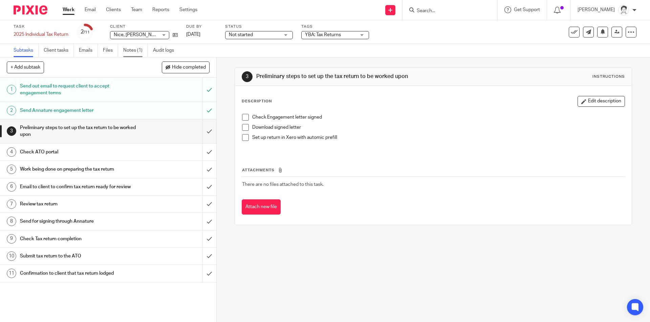
click at [137, 51] on link "Notes (1)" at bounding box center [135, 50] width 25 height 13
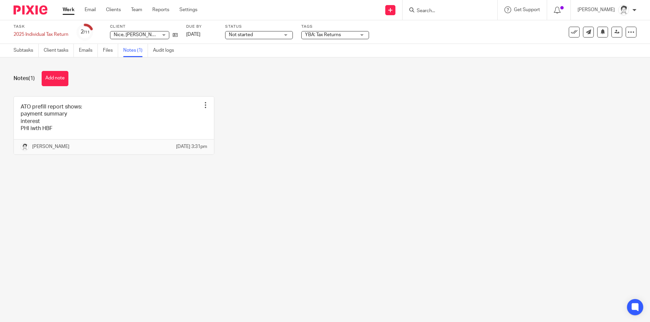
click at [103, 49] on ul "Subtasks Client tasks Emails Files Notes (1) Audit logs" at bounding box center [99, 50] width 171 height 13
click at [106, 50] on link "Files" at bounding box center [110, 50] width 15 height 13
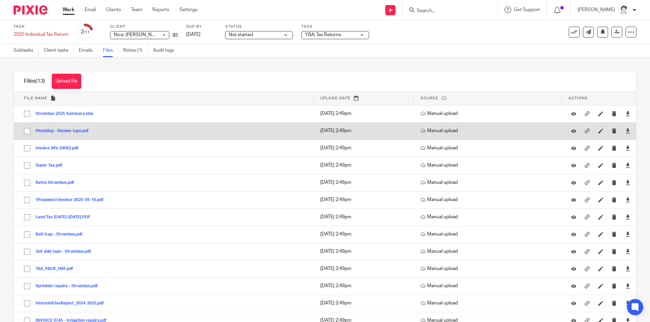
scroll to position [21, 0]
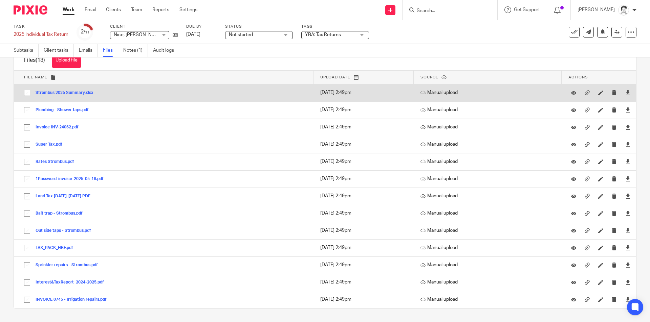
click at [71, 93] on button "Strombus 2025 Summary.xlsx" at bounding box center [67, 93] width 63 height 5
click at [71, 93] on div "Files (13) Upload file Download selected Delete selected File name Upload date …" at bounding box center [325, 179] width 623 height 259
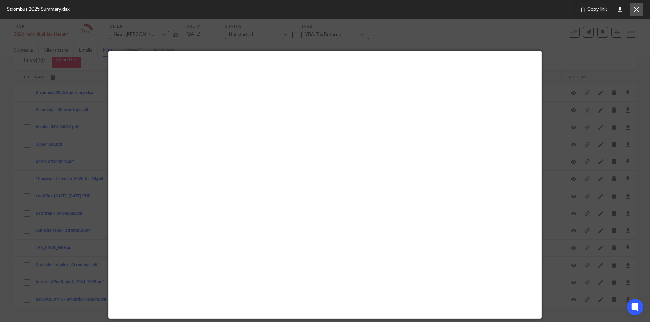
click at [639, 13] on button at bounding box center [636, 10] width 14 height 14
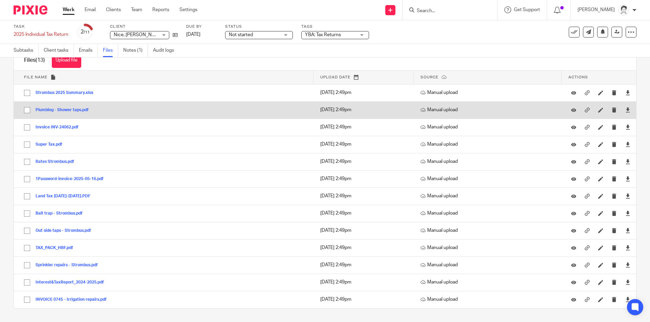
scroll to position [0, 0]
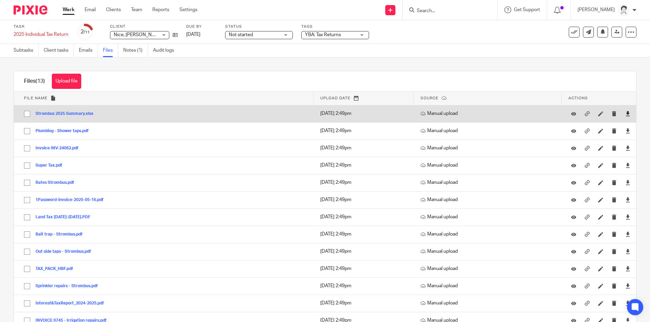
click at [625, 113] on icon at bounding box center [627, 113] width 5 height 5
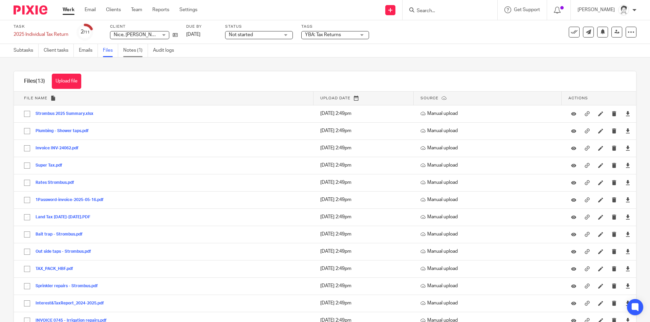
click at [136, 51] on link "Notes (1)" at bounding box center [135, 50] width 25 height 13
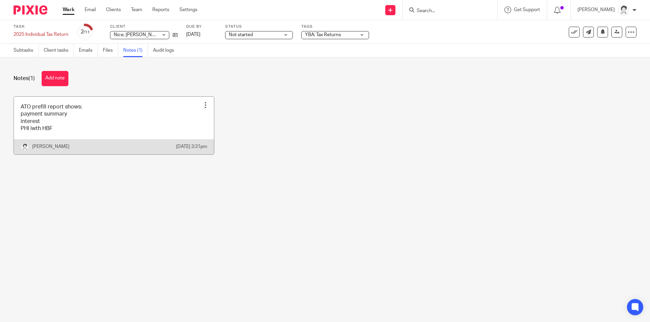
click at [72, 113] on link at bounding box center [114, 126] width 200 height 58
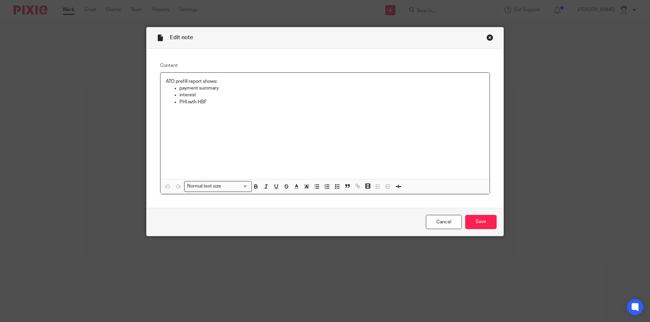
click at [199, 97] on p "interest" at bounding box center [331, 95] width 305 height 7
click at [224, 89] on p "payment summary" at bounding box center [331, 88] width 305 height 7
click at [473, 224] on input "Save" at bounding box center [480, 222] width 31 height 15
